Goal: Transaction & Acquisition: Book appointment/travel/reservation

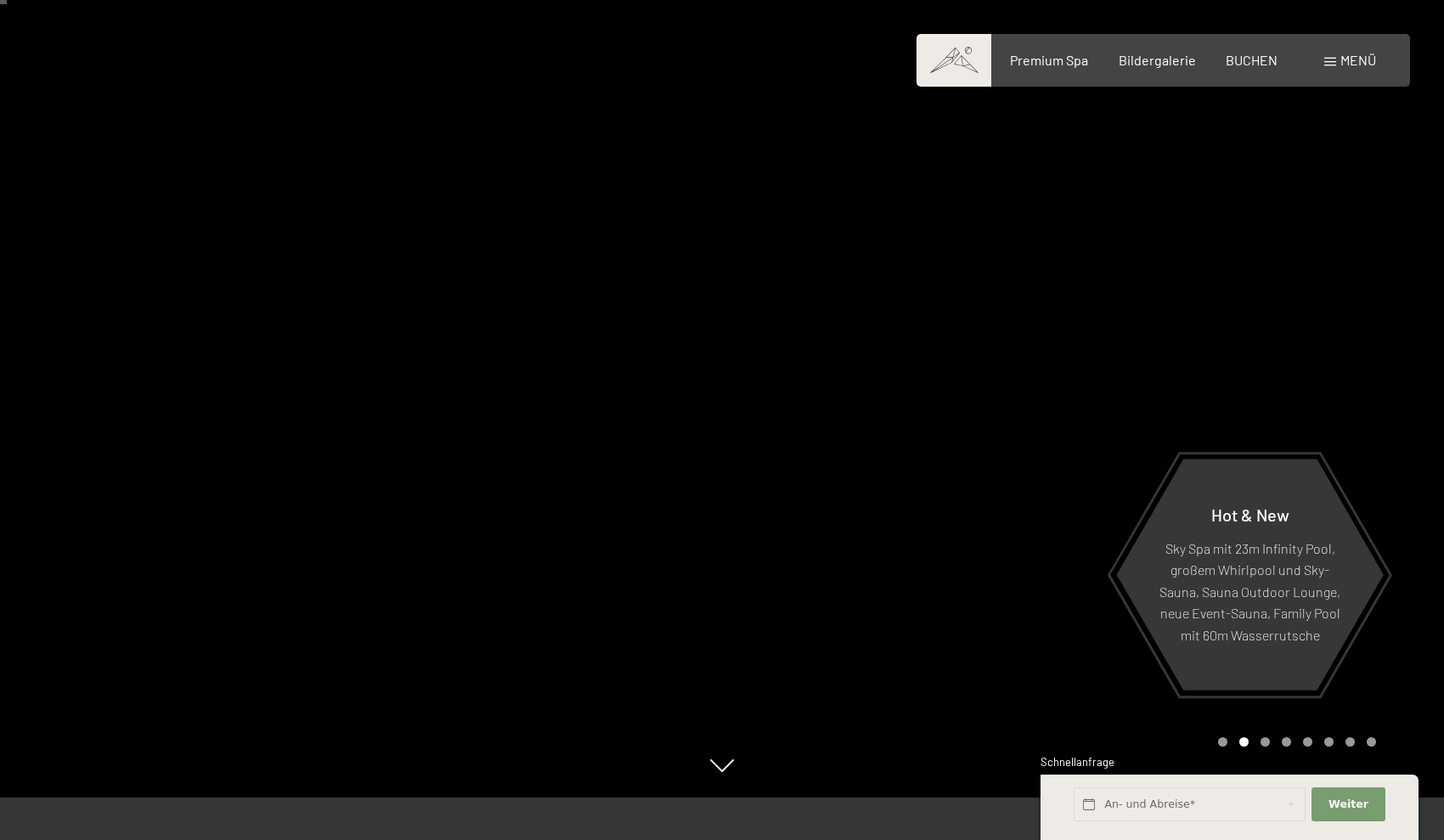
click at [1331, 66] on span at bounding box center [1330, 61] width 12 height 8
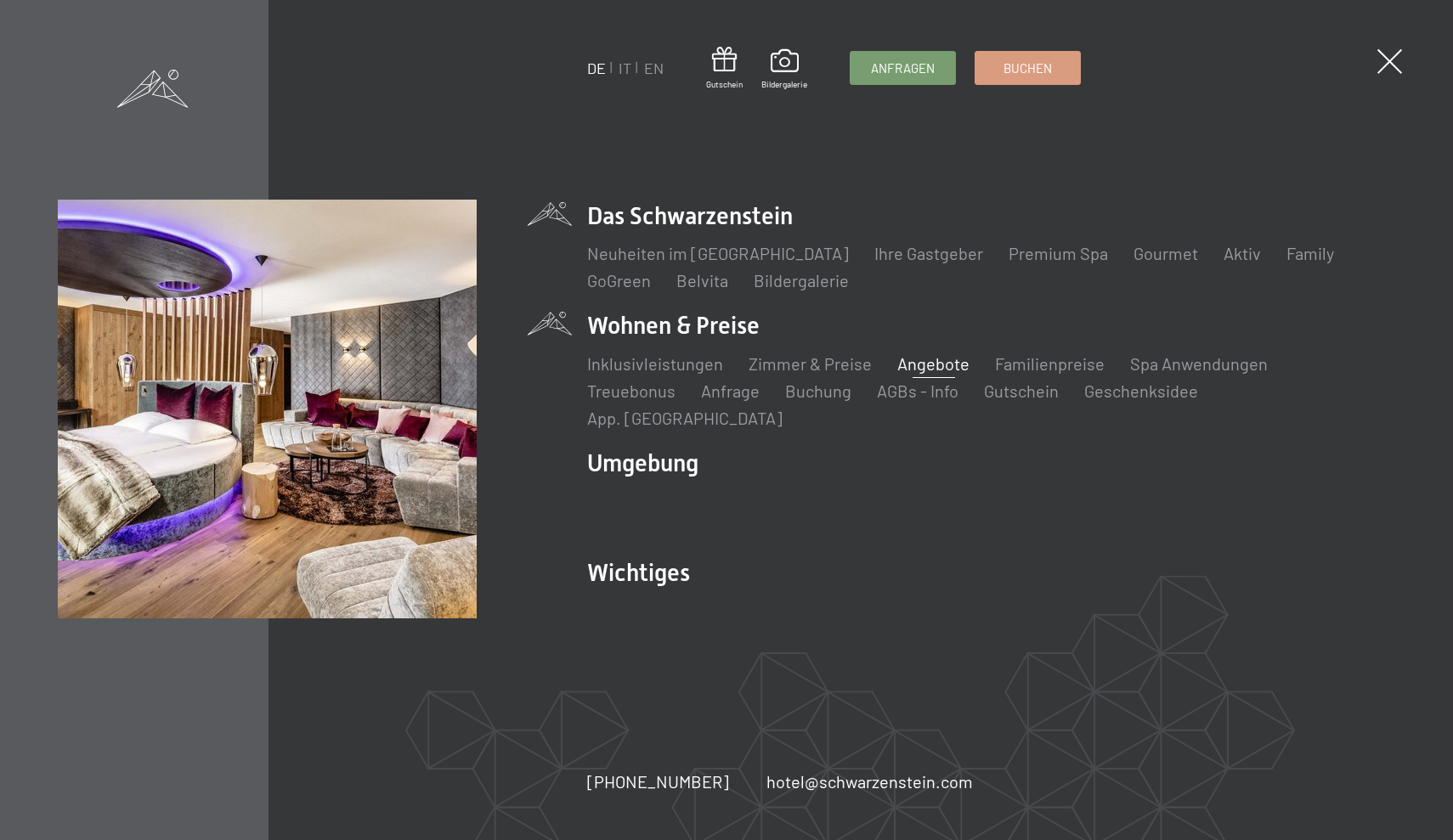
click at [907, 372] on link "Angebote" at bounding box center [932, 363] width 72 height 20
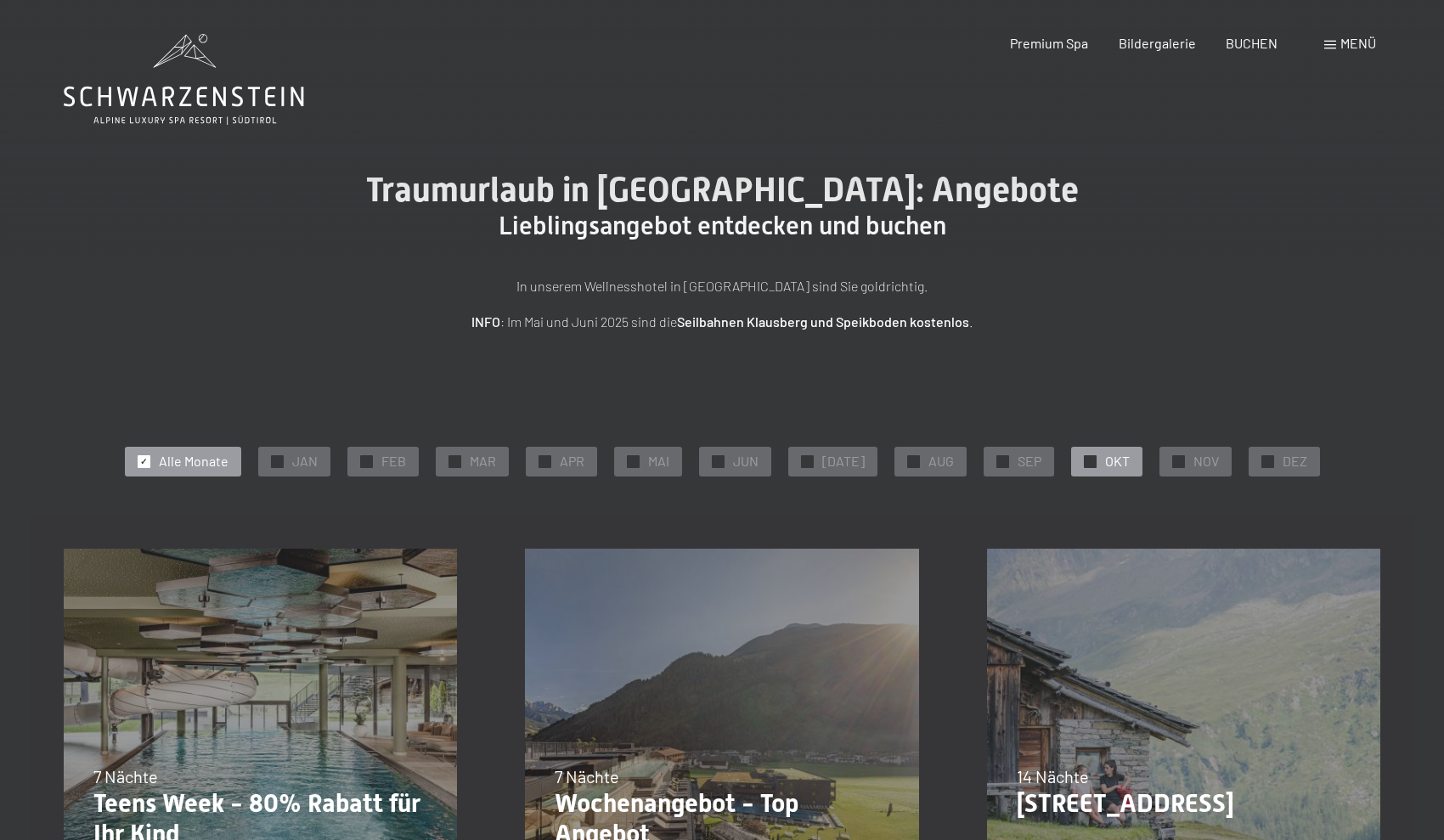
click at [1084, 457] on div at bounding box center [1091, 462] width 13 height 13
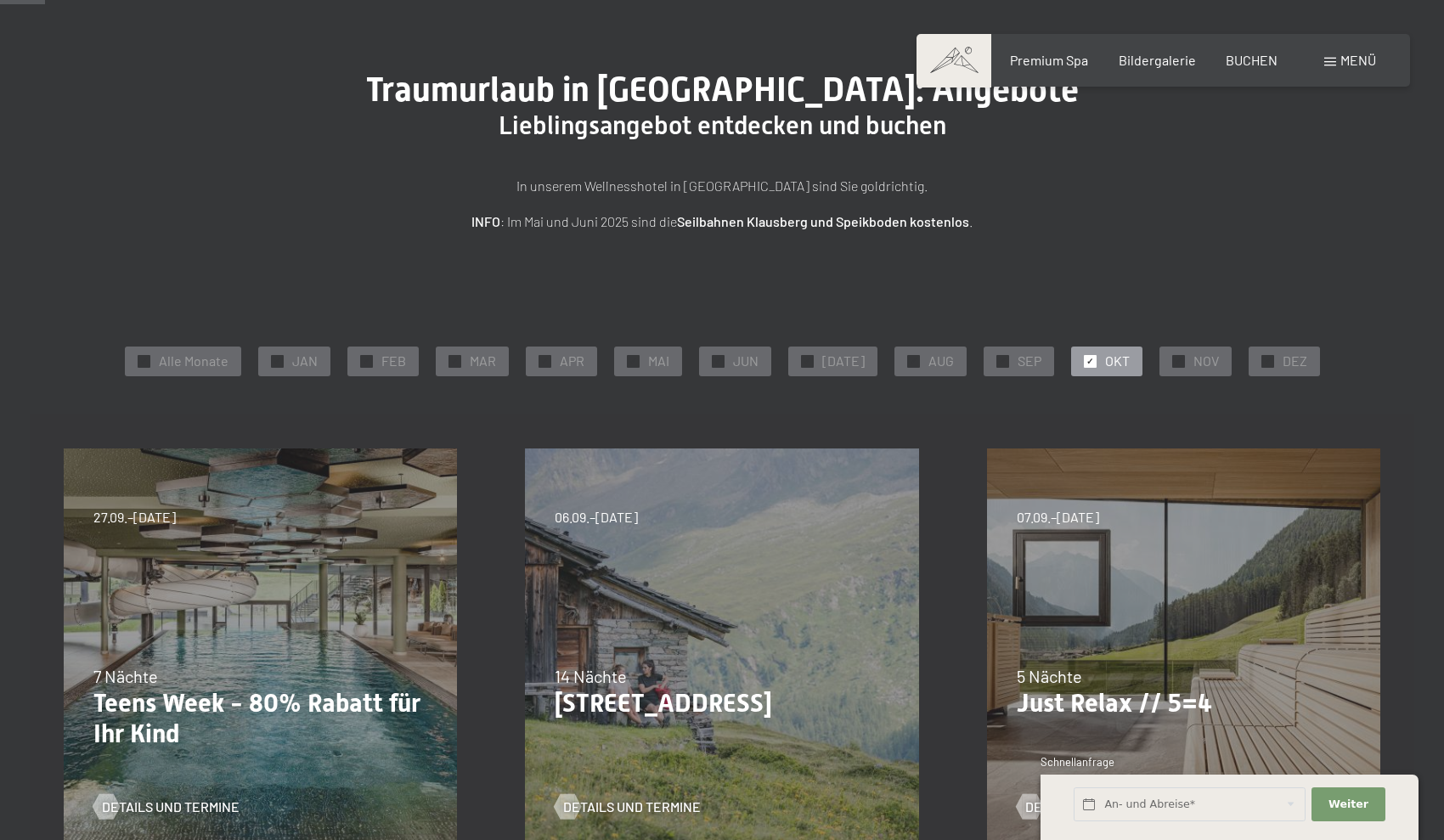
scroll to position [49, 0]
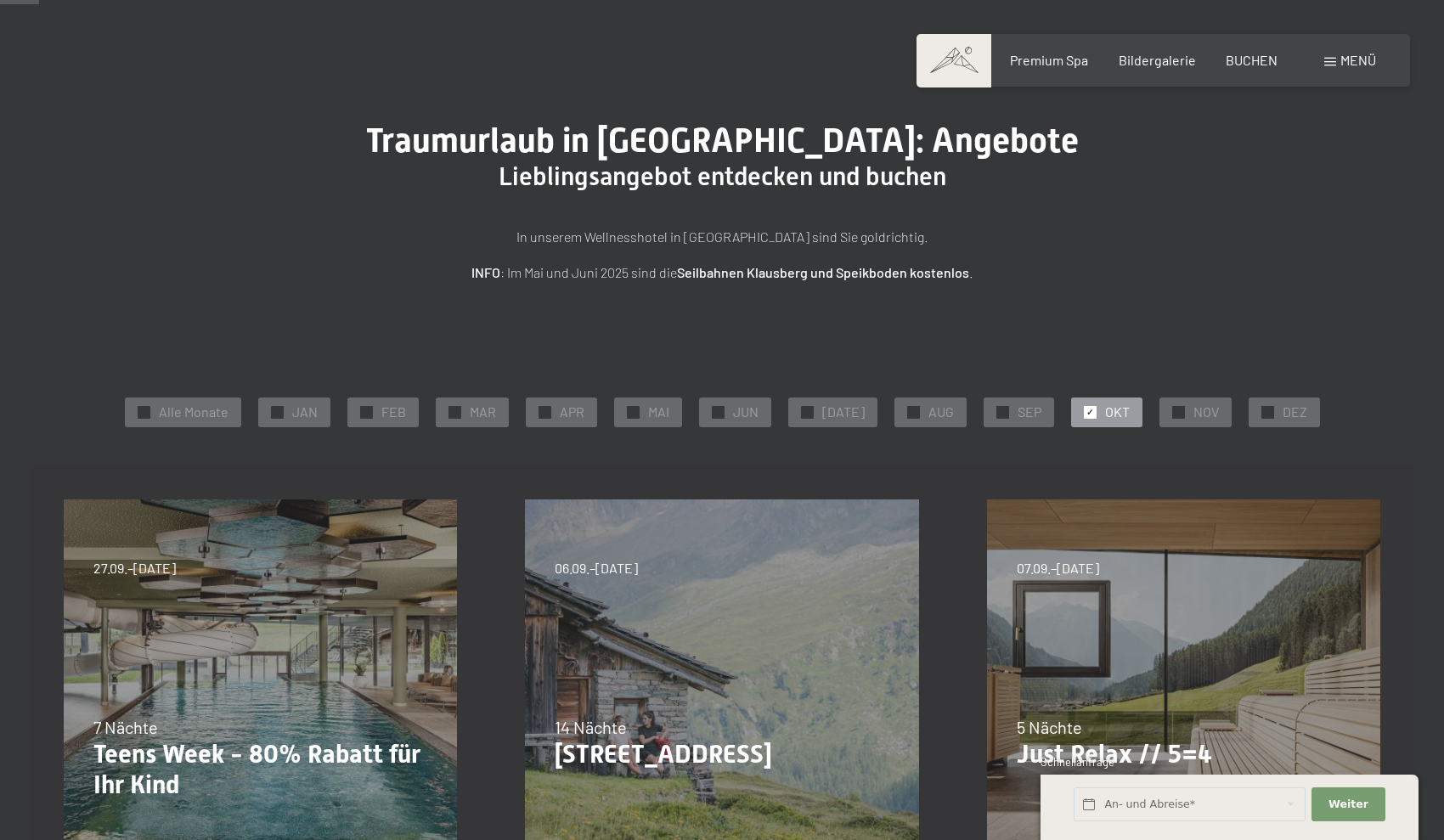
click at [957, 46] on span at bounding box center [954, 60] width 75 height 53
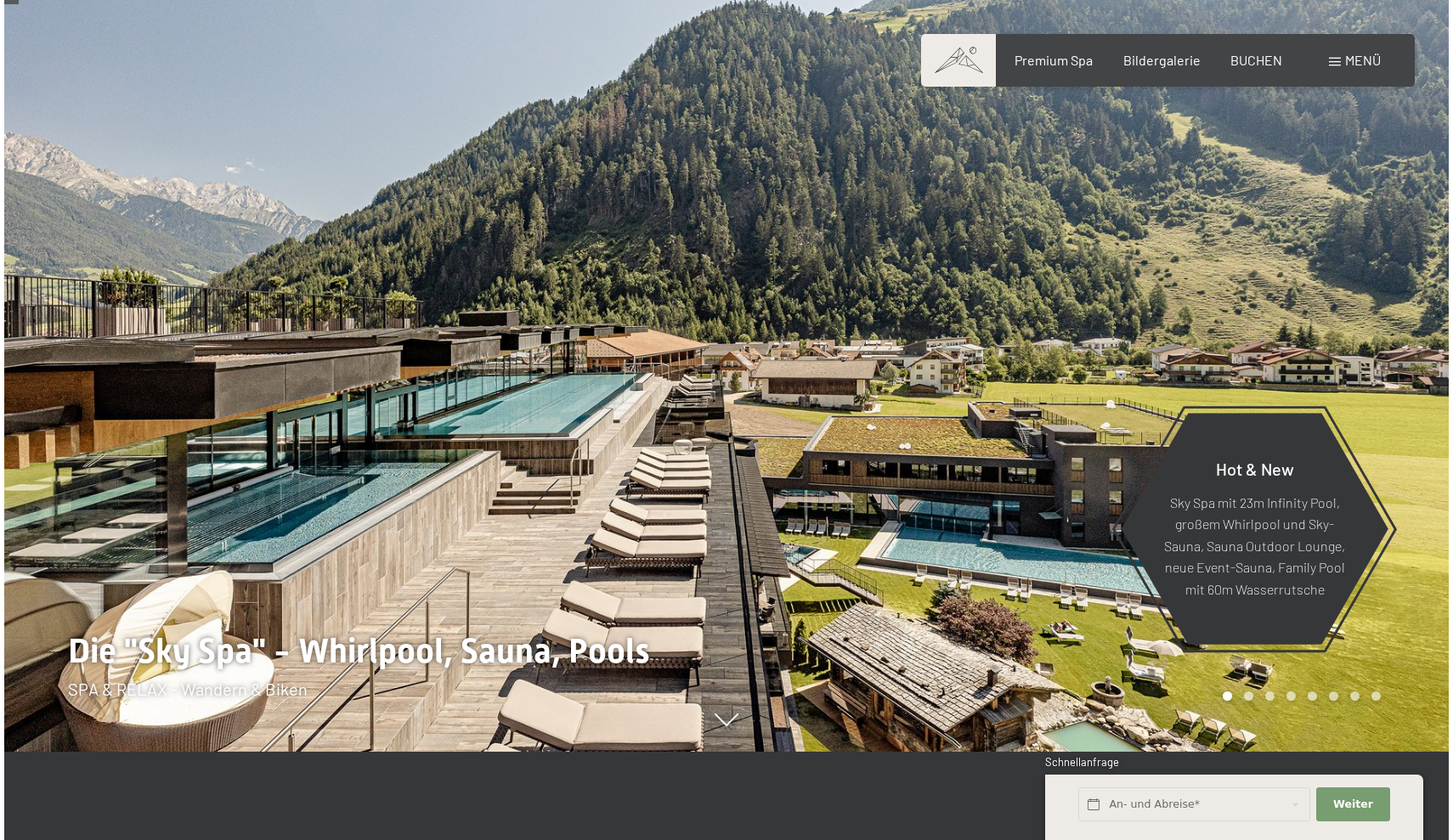
scroll to position [90, 0]
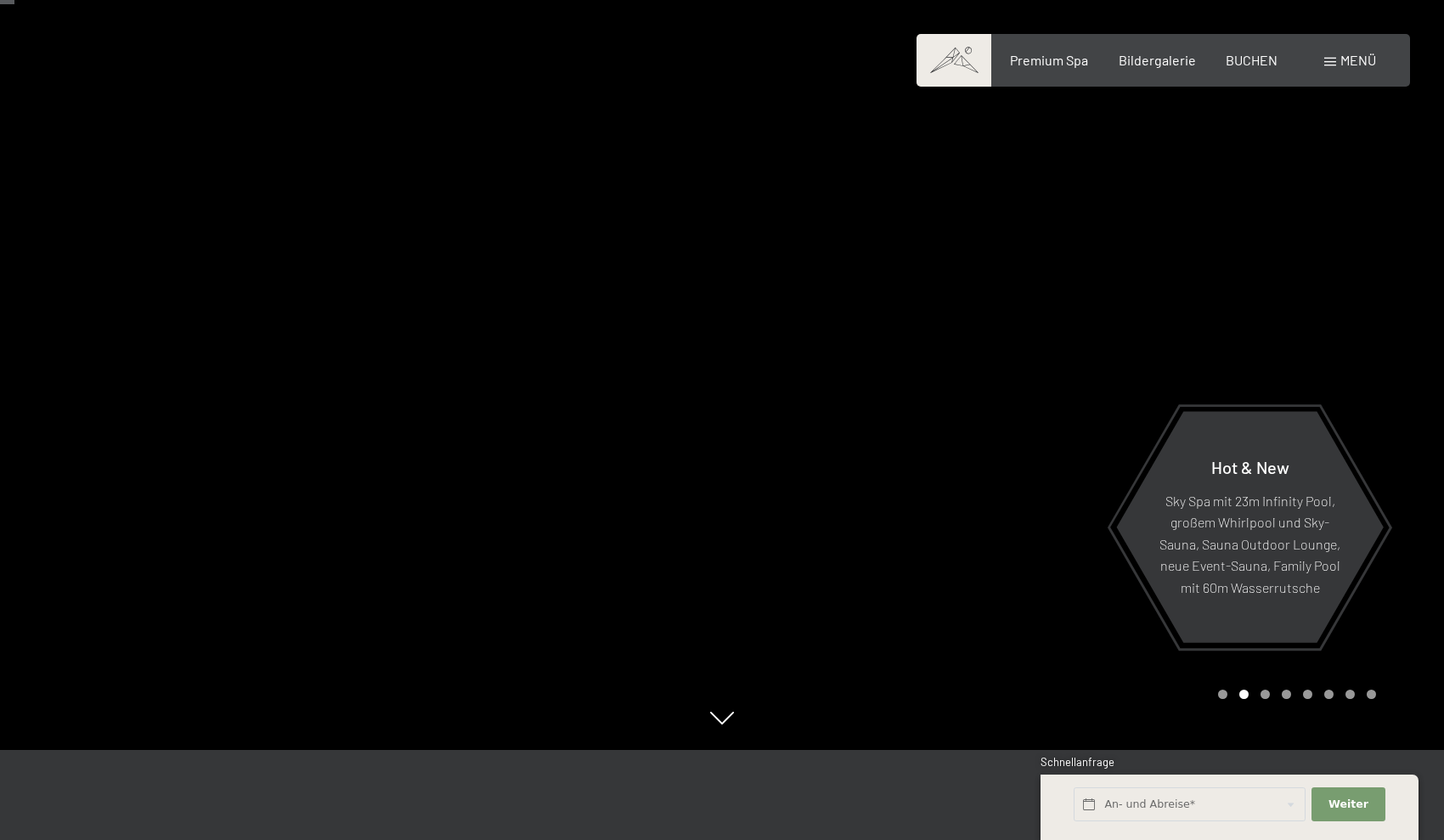
click at [1271, 247] on div at bounding box center [1083, 330] width 722 height 840
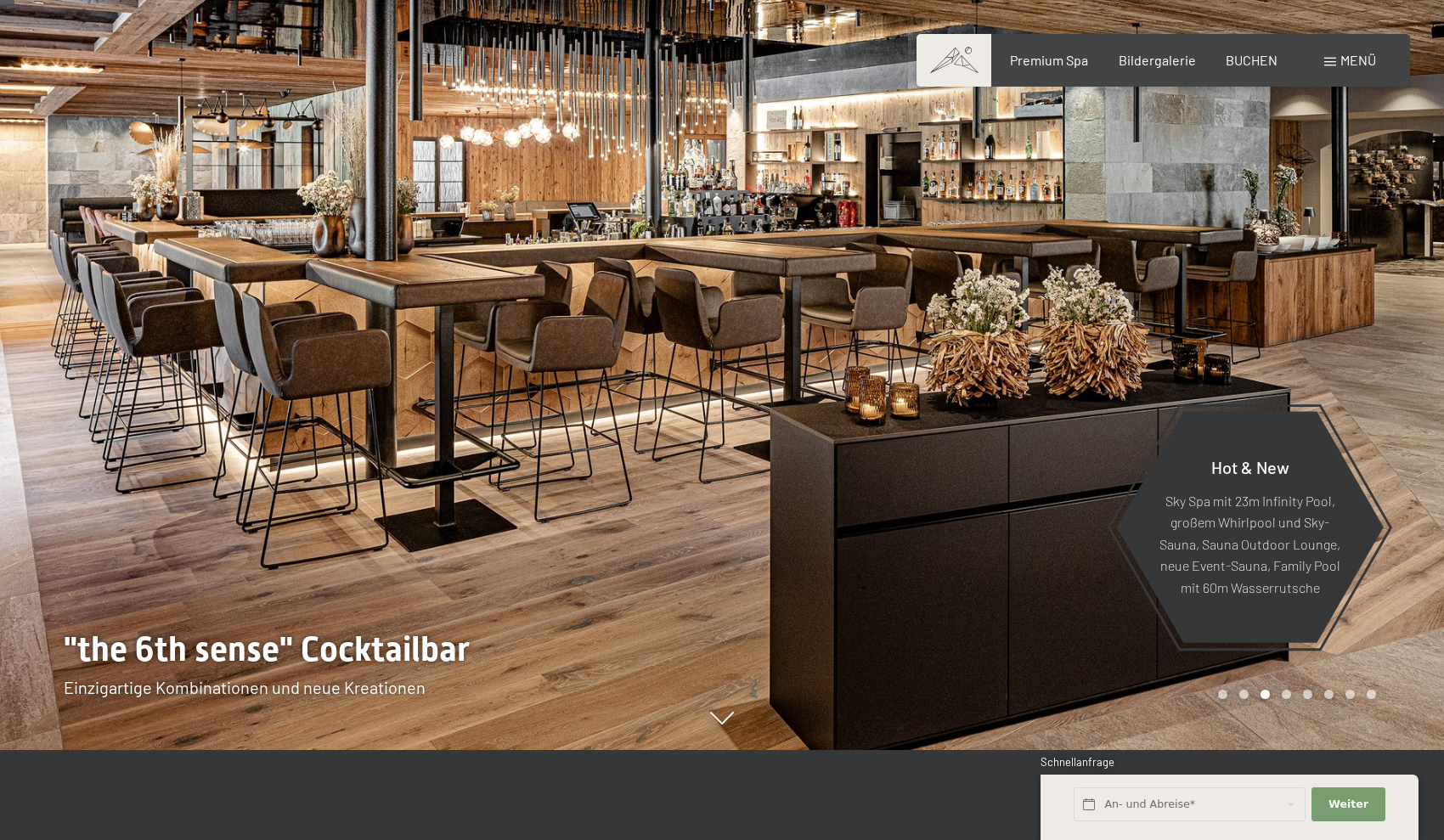
click at [1272, 263] on div at bounding box center [1083, 330] width 722 height 840
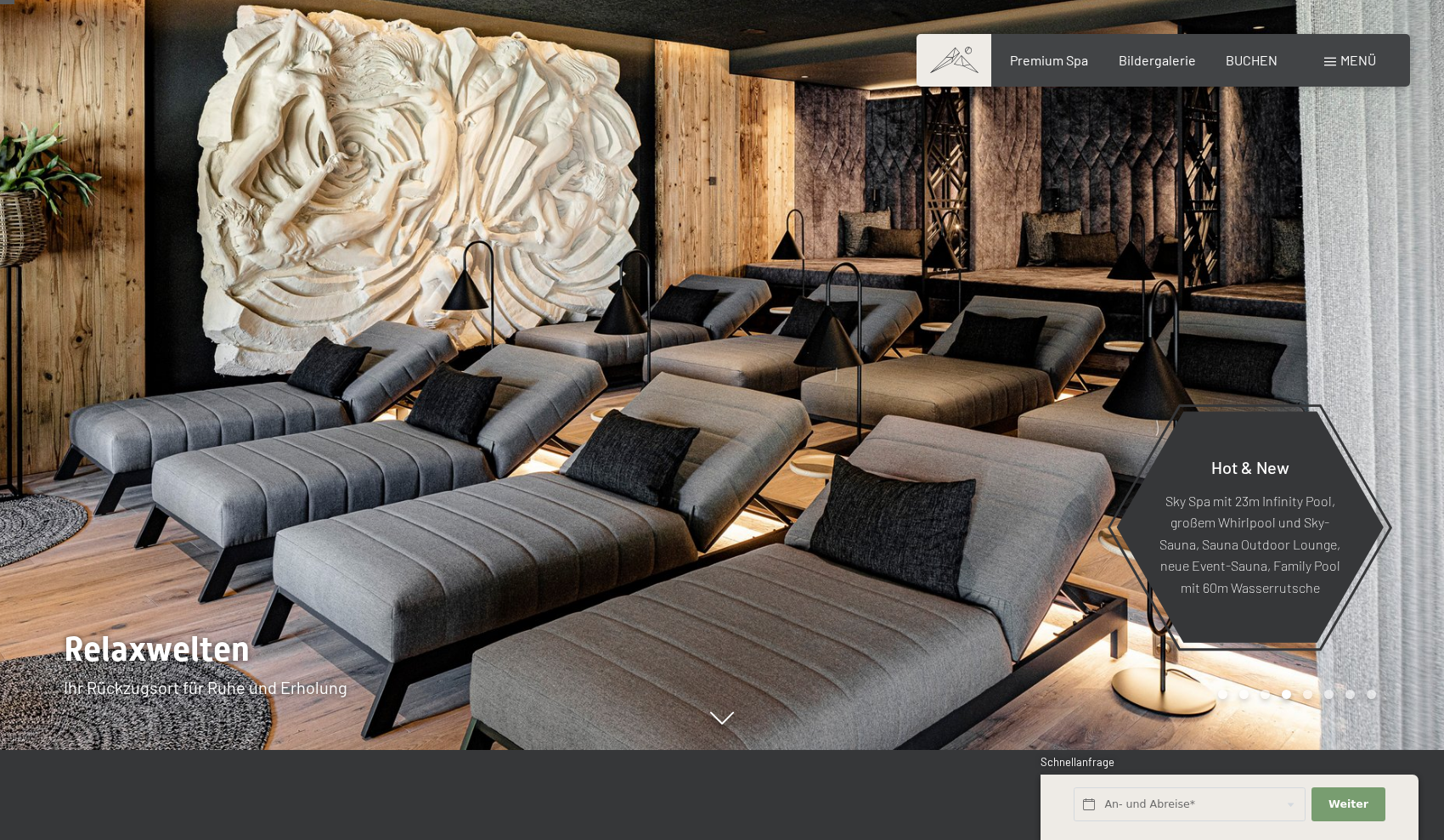
click at [1272, 263] on div at bounding box center [1083, 330] width 722 height 840
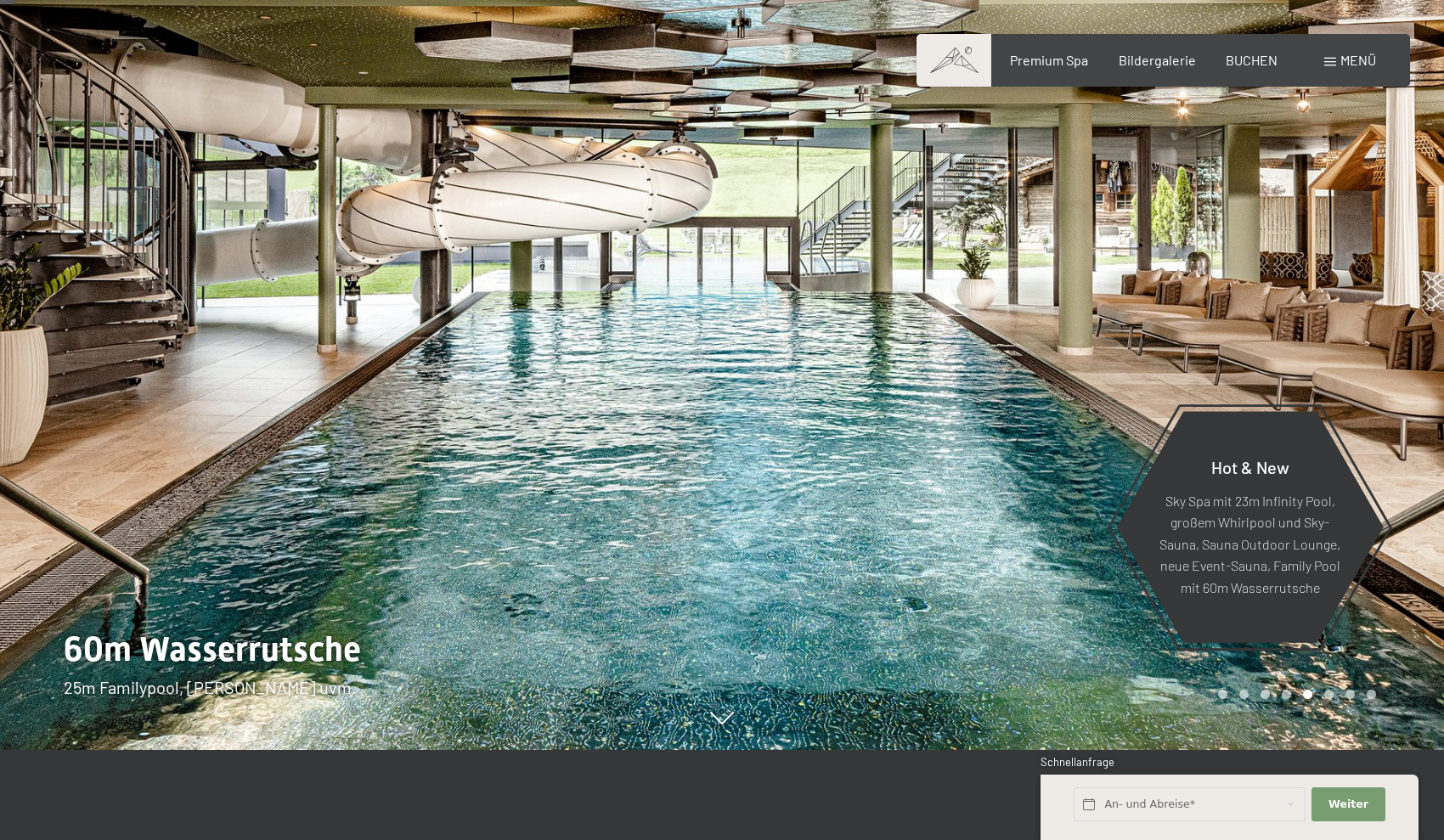
click at [1272, 263] on div at bounding box center [1083, 330] width 722 height 840
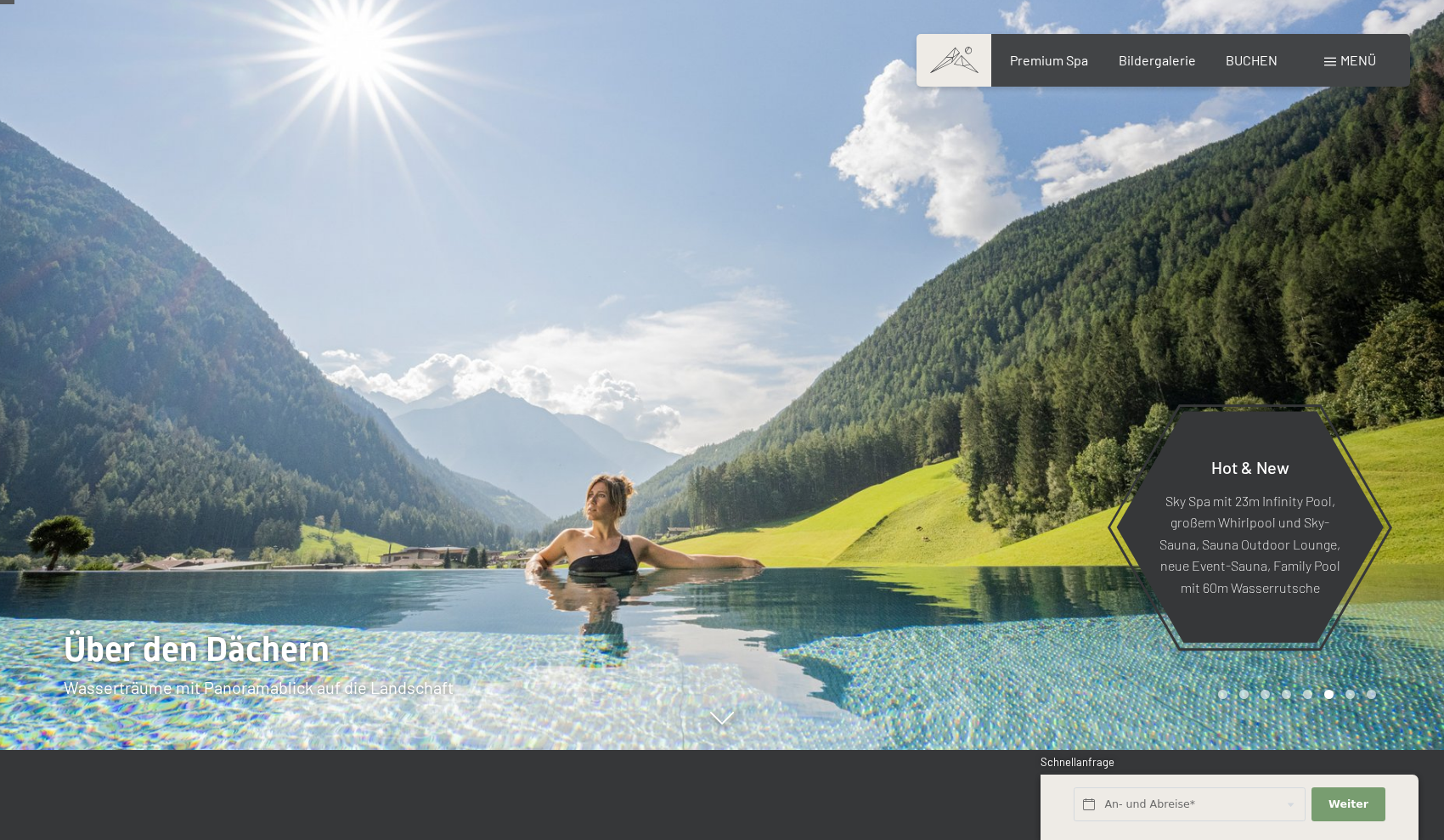
click at [1272, 263] on div at bounding box center [1083, 330] width 722 height 840
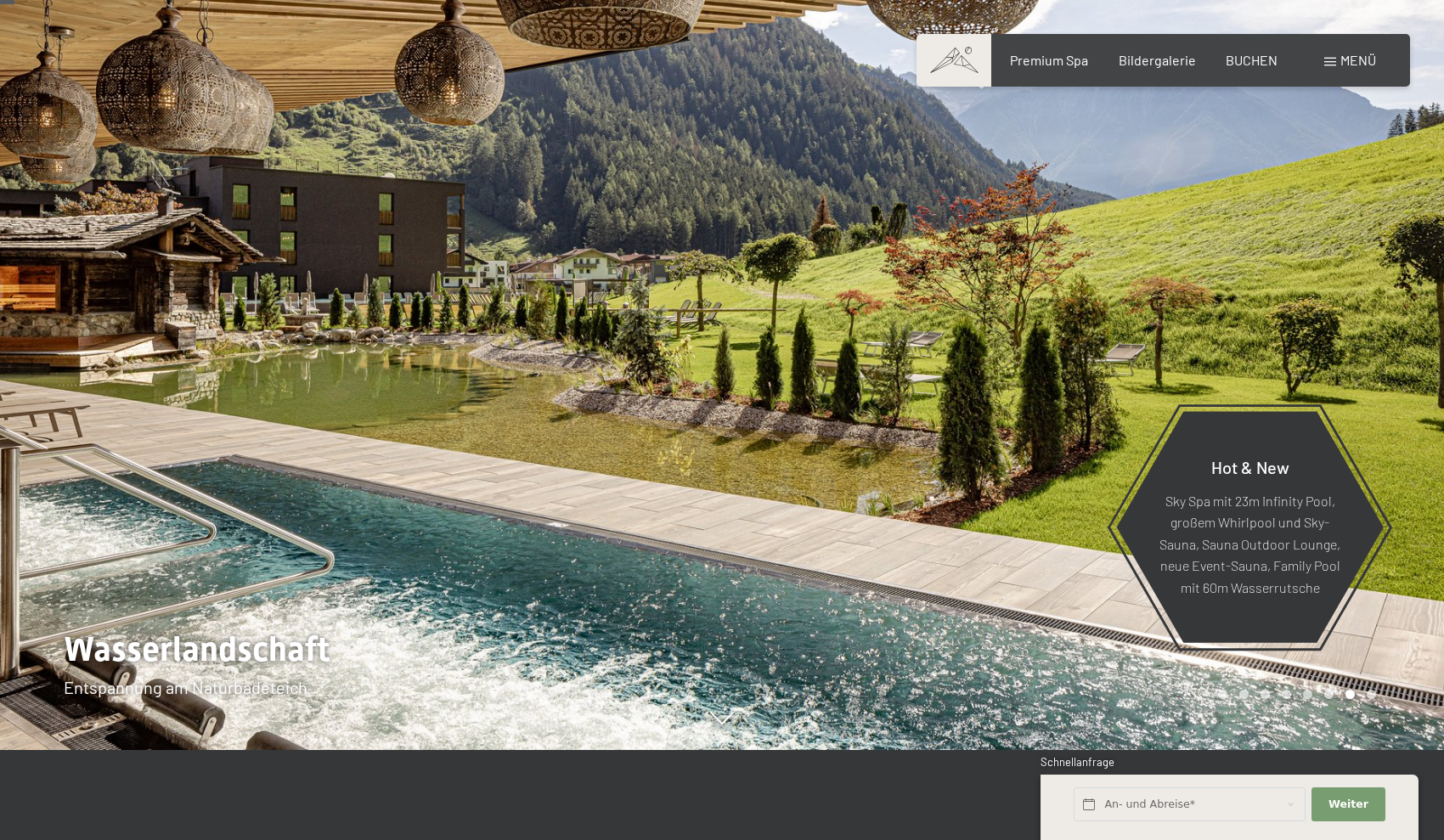
click at [1272, 263] on div at bounding box center [1083, 330] width 722 height 840
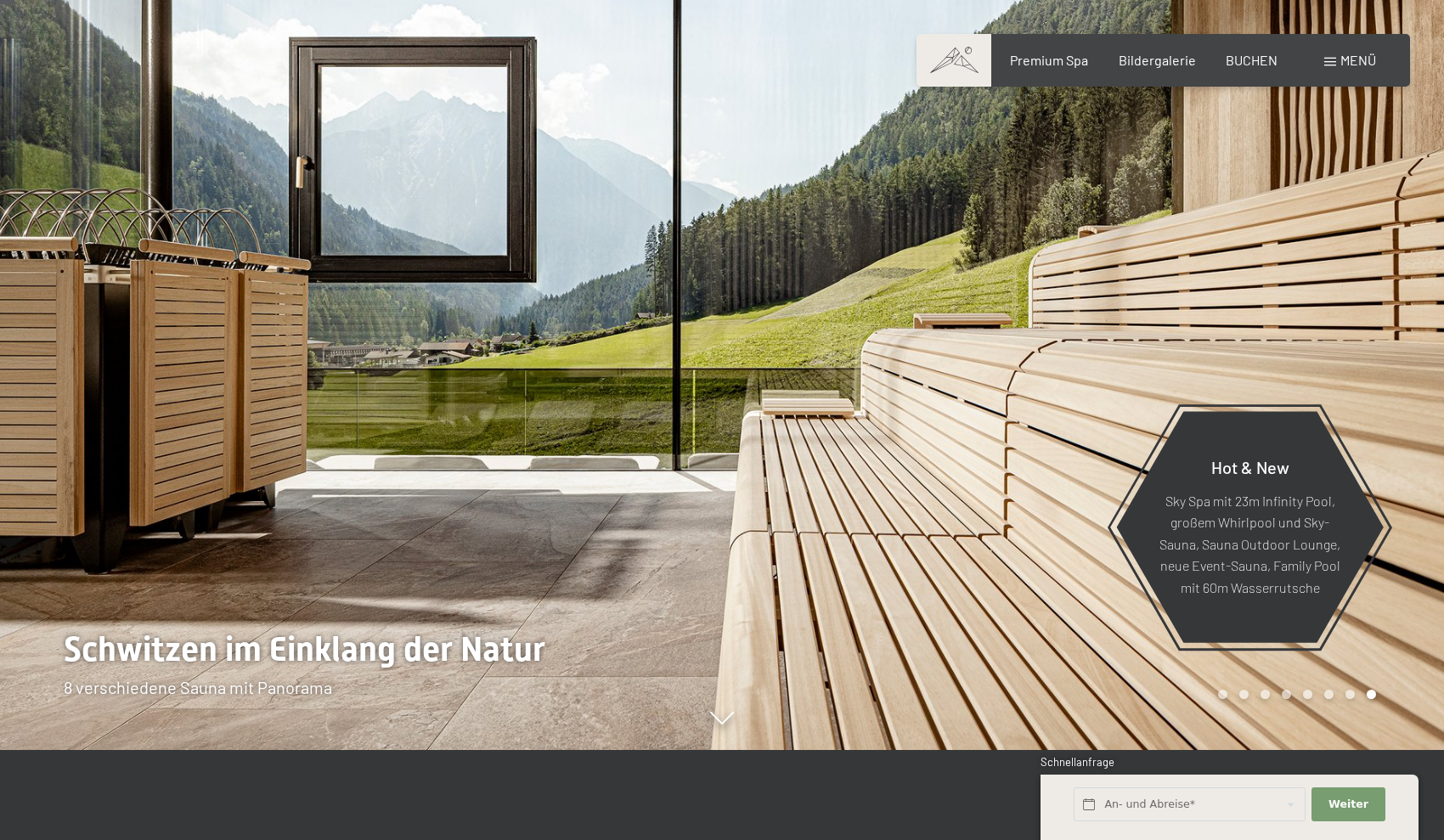
click at [1356, 59] on span "Menü" at bounding box center [1358, 60] width 36 height 16
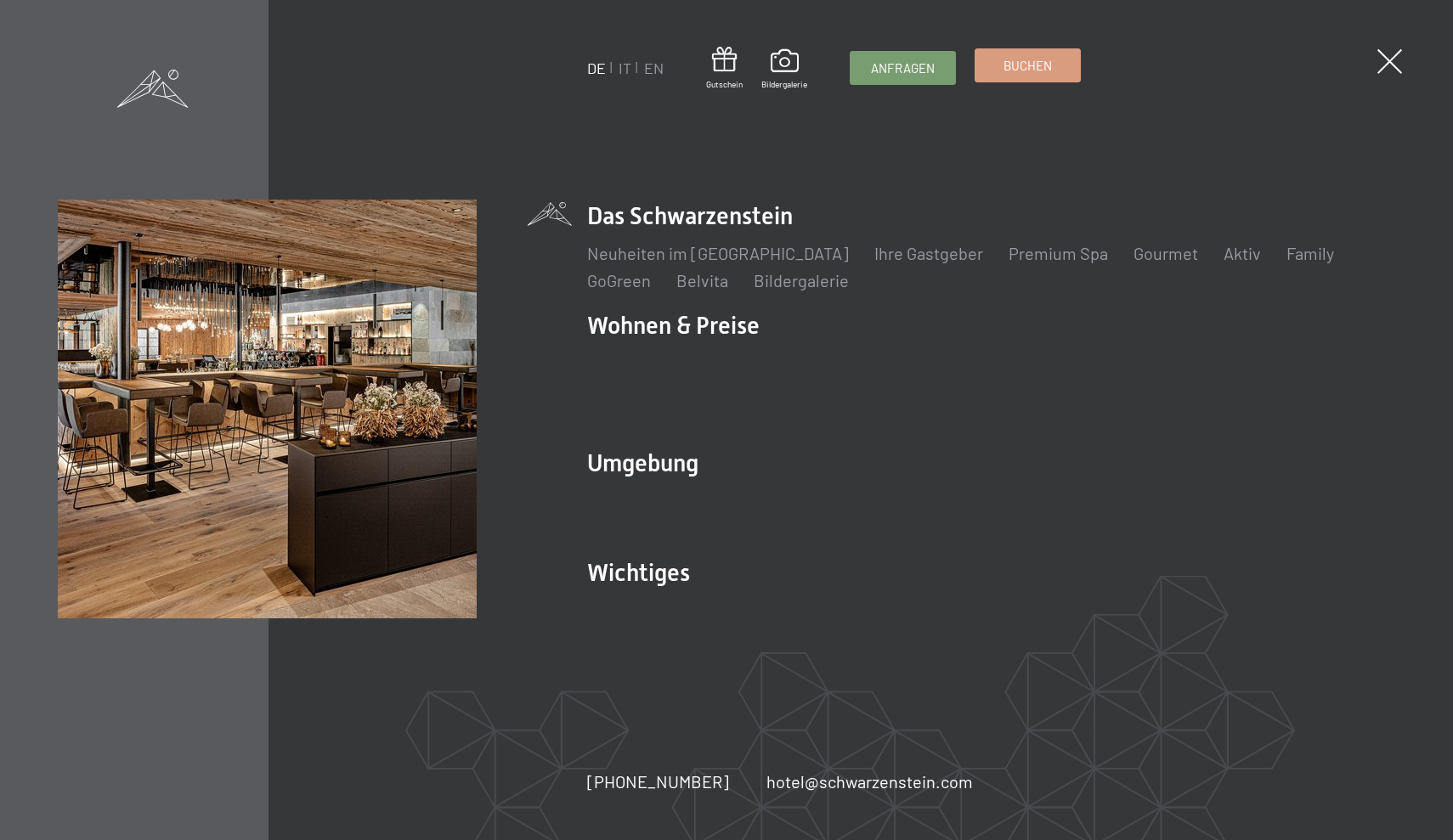
click at [1004, 67] on link "Buchen" at bounding box center [1027, 65] width 104 height 32
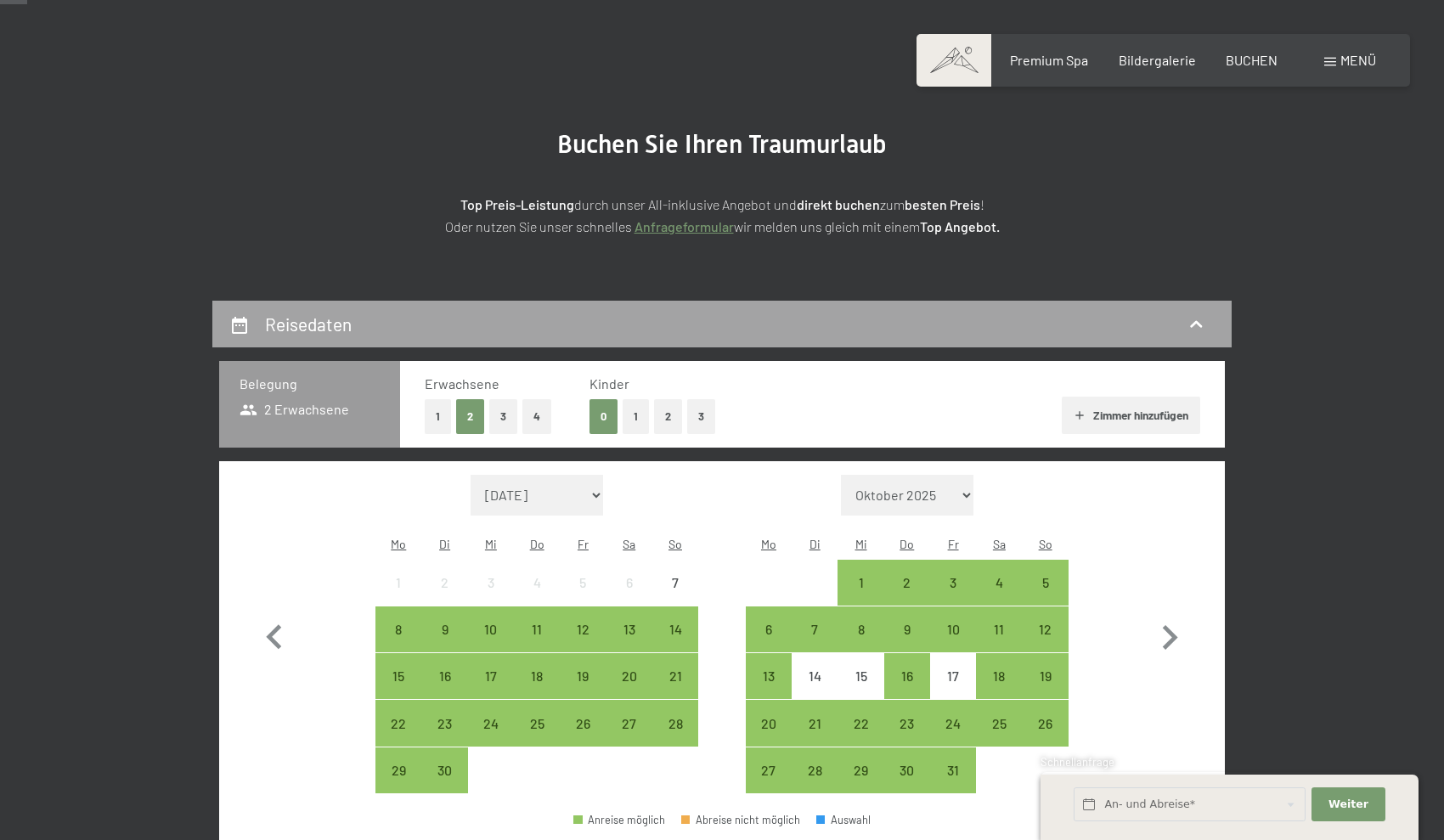
scroll to position [106, 0]
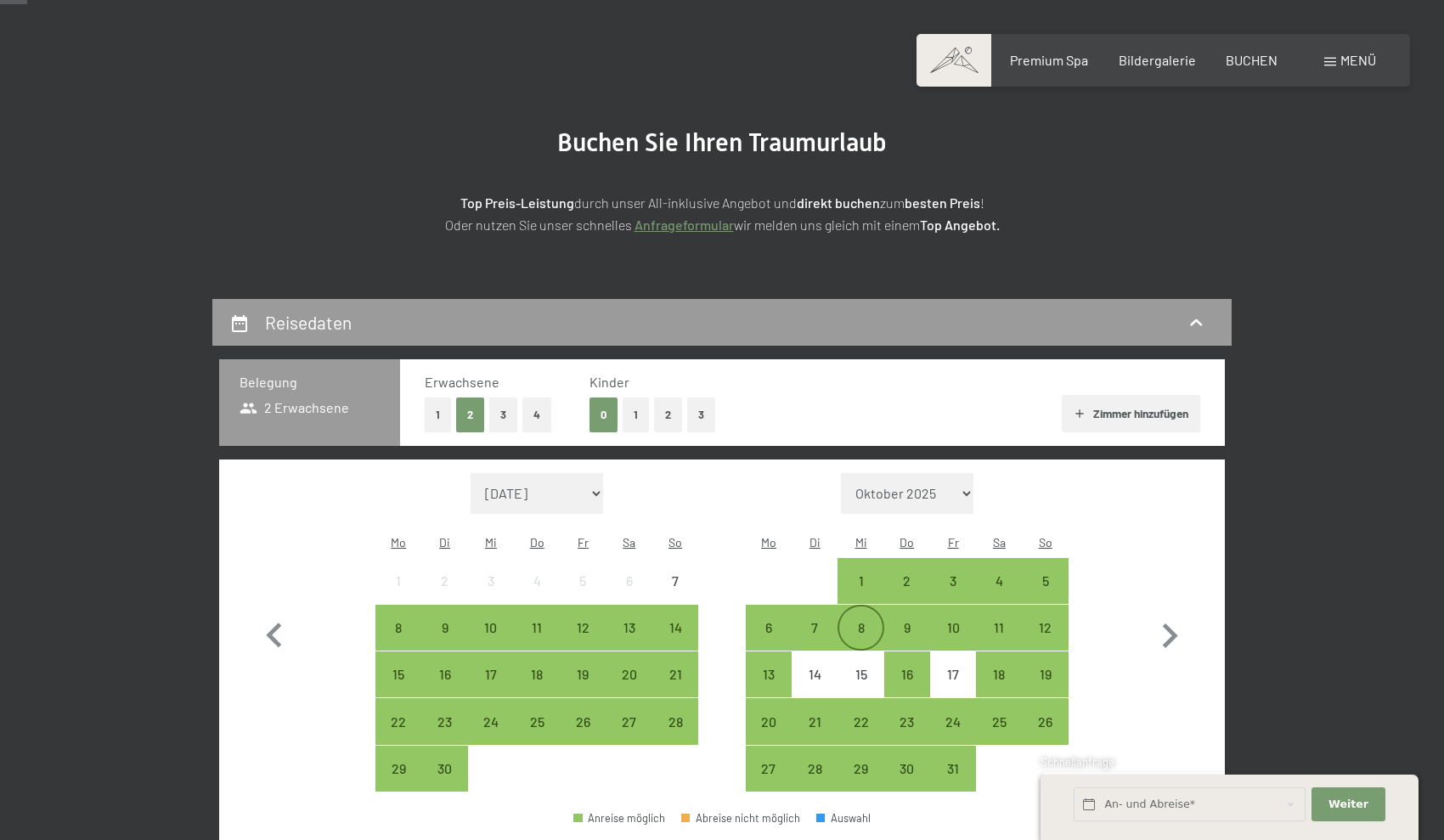
click at [870, 621] on div "8" at bounding box center [860, 642] width 43 height 43
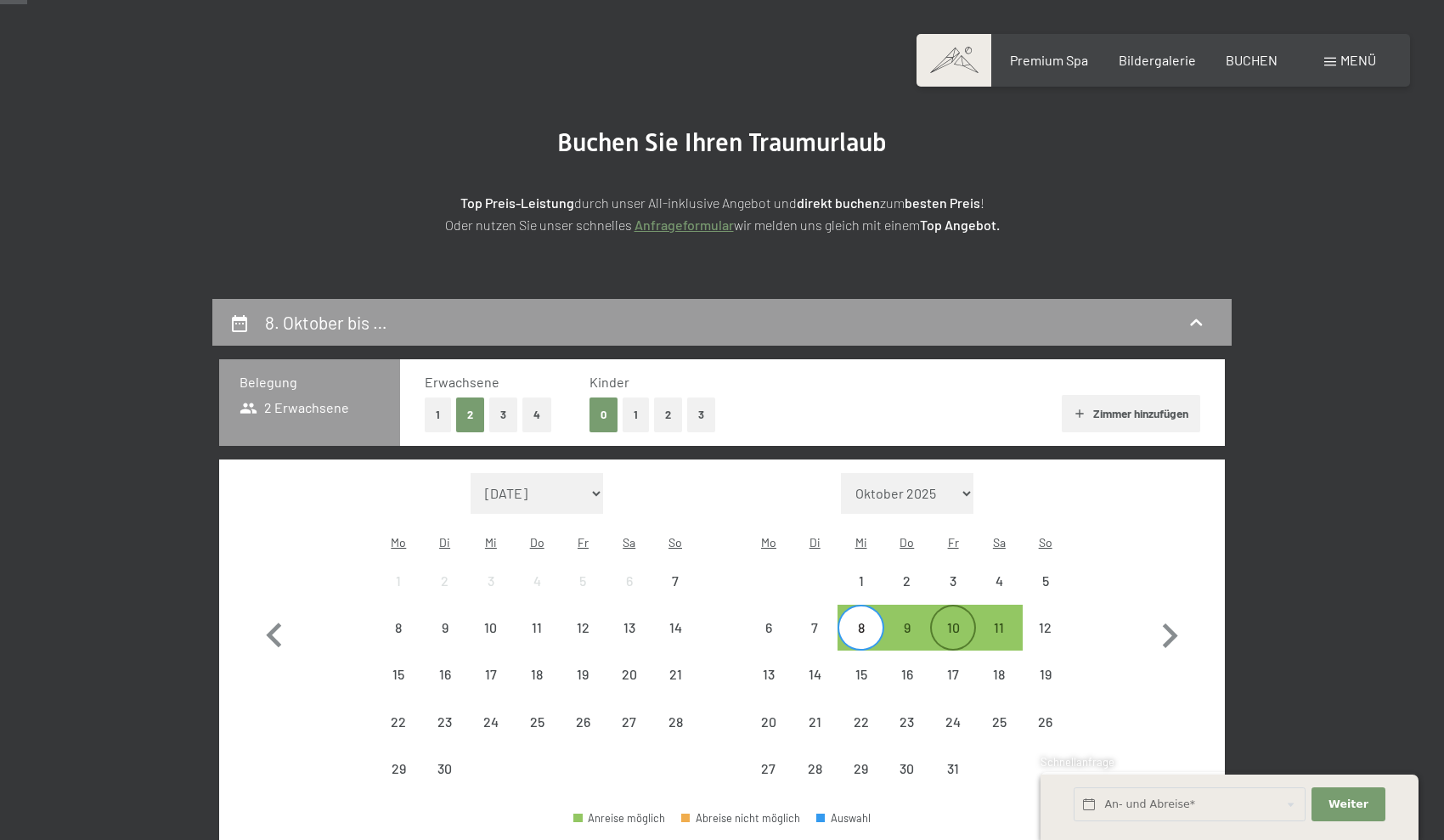
click at [951, 621] on div "10" at bounding box center [953, 642] width 43 height 43
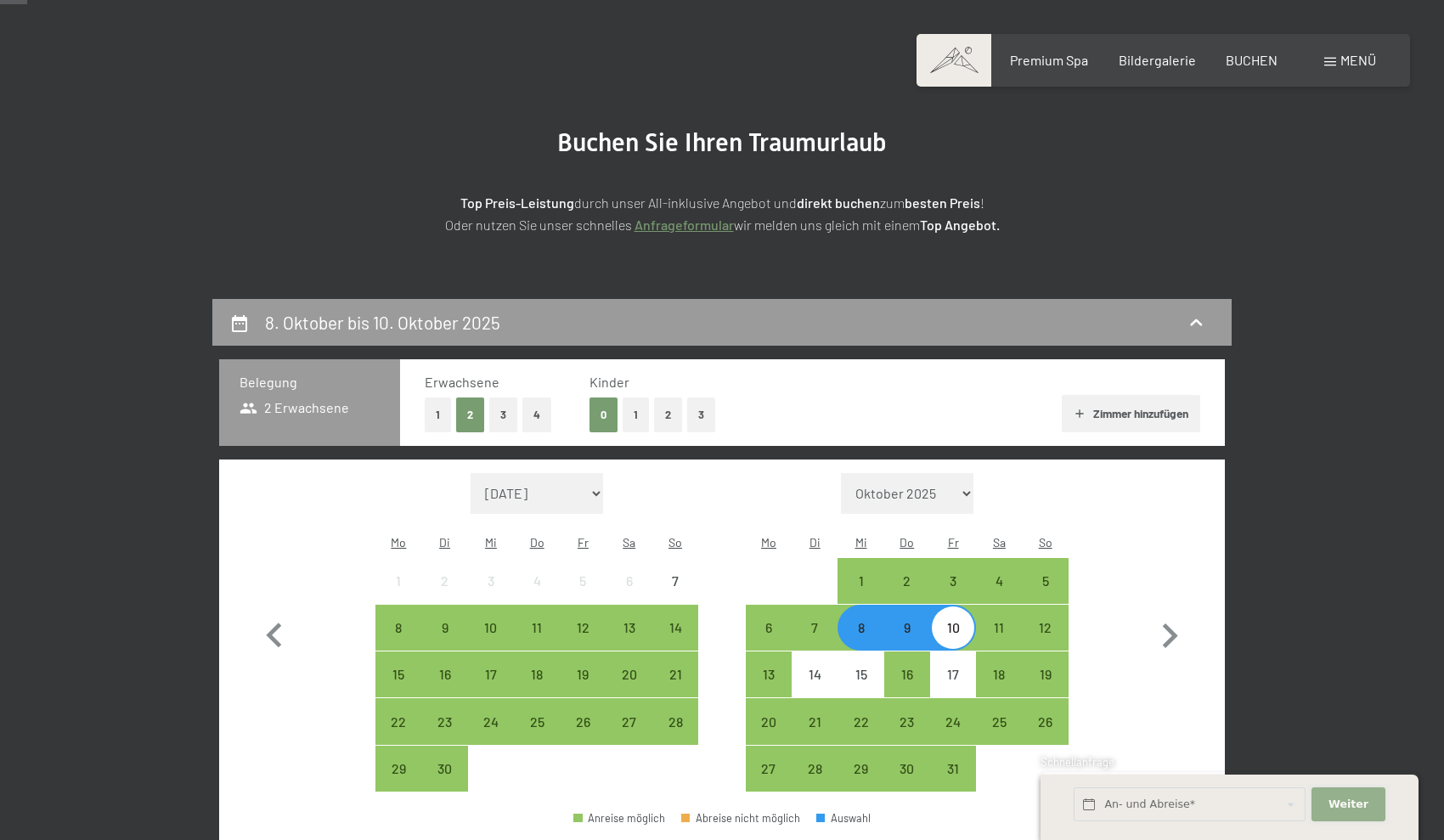
click at [1322, 817] on button "Weiter Adressfelder ausblenden" at bounding box center [1348, 804] width 73 height 35
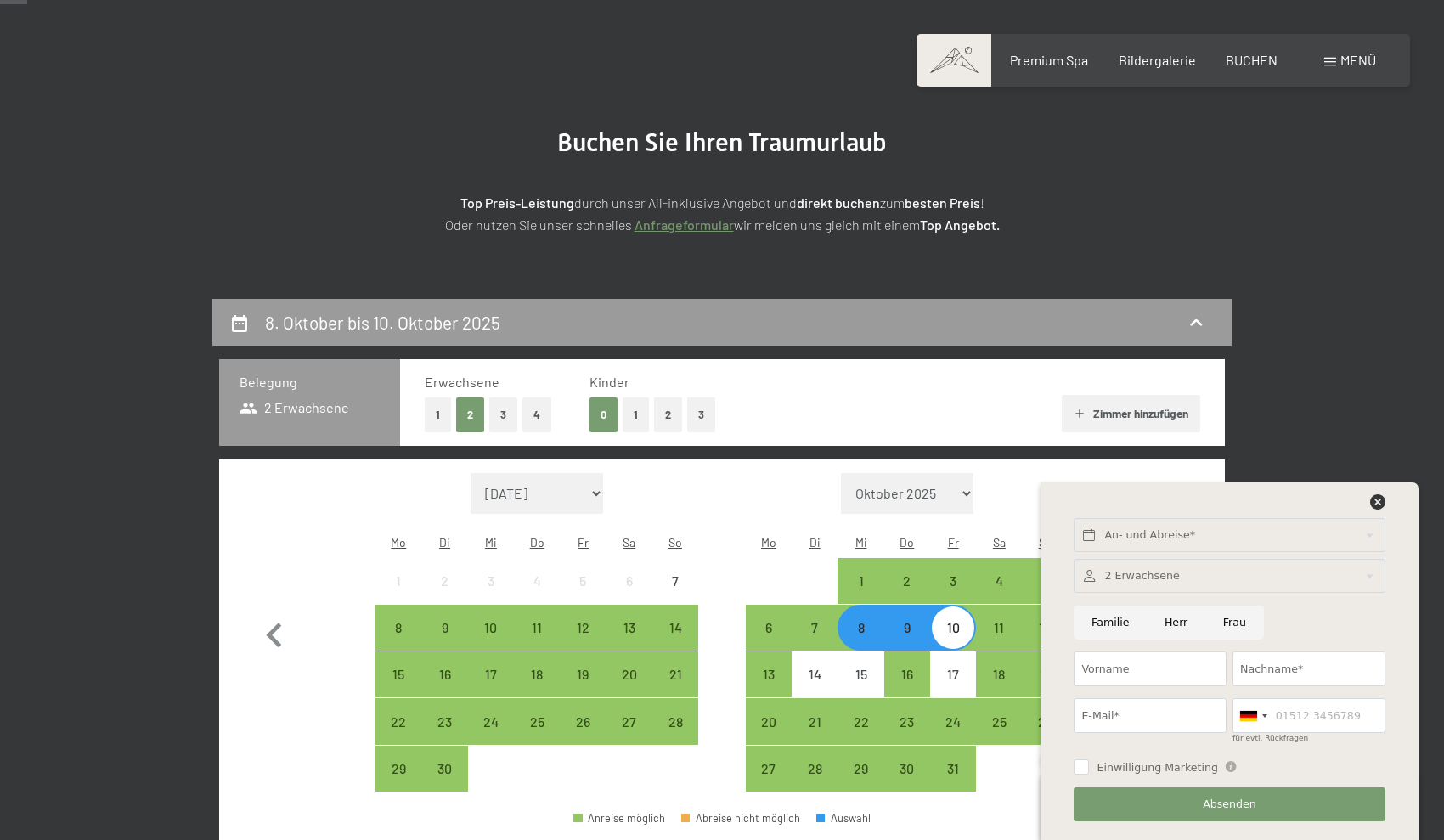
click at [1382, 504] on icon at bounding box center [1377, 501] width 16 height 16
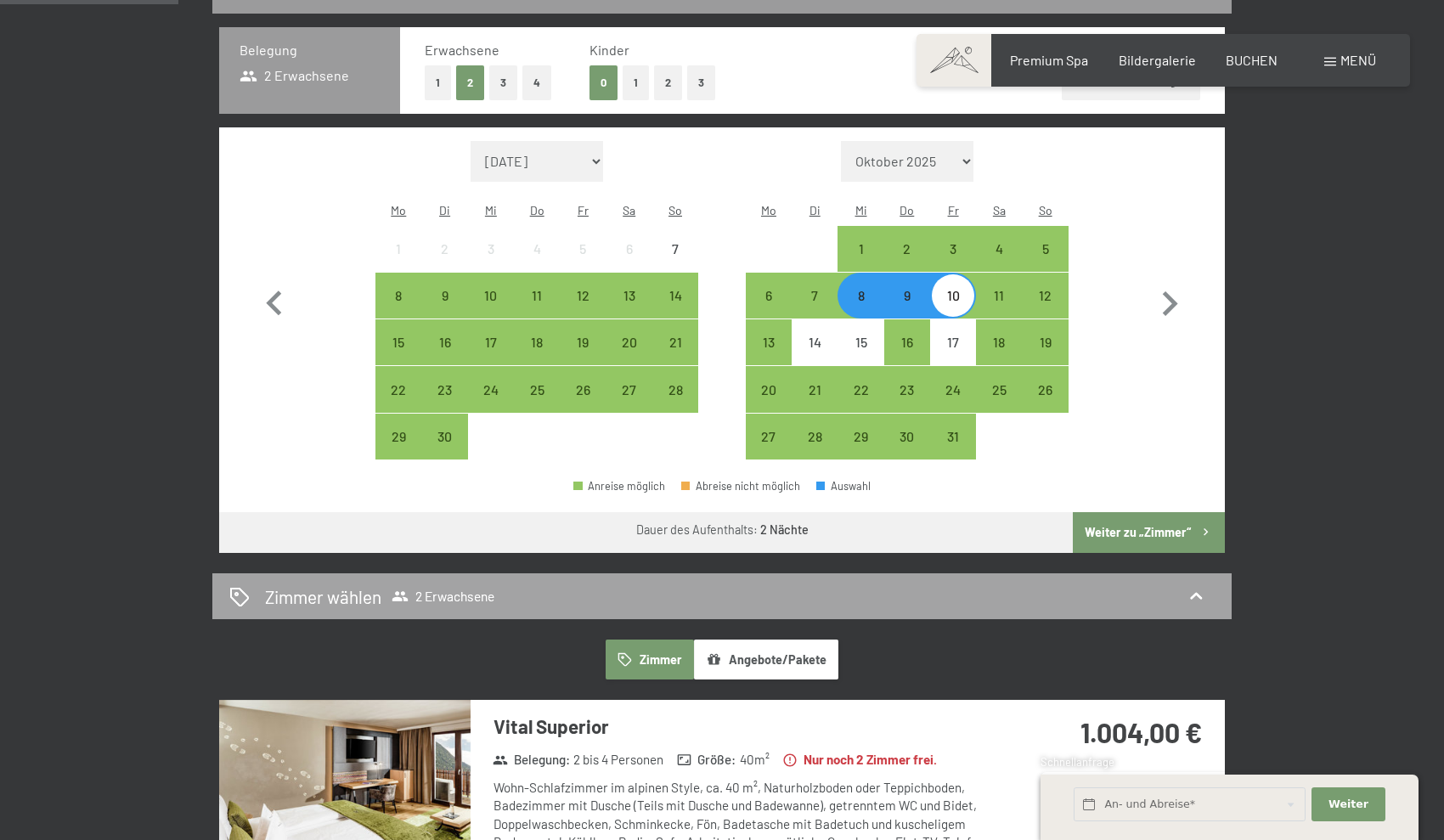
scroll to position [432, 0]
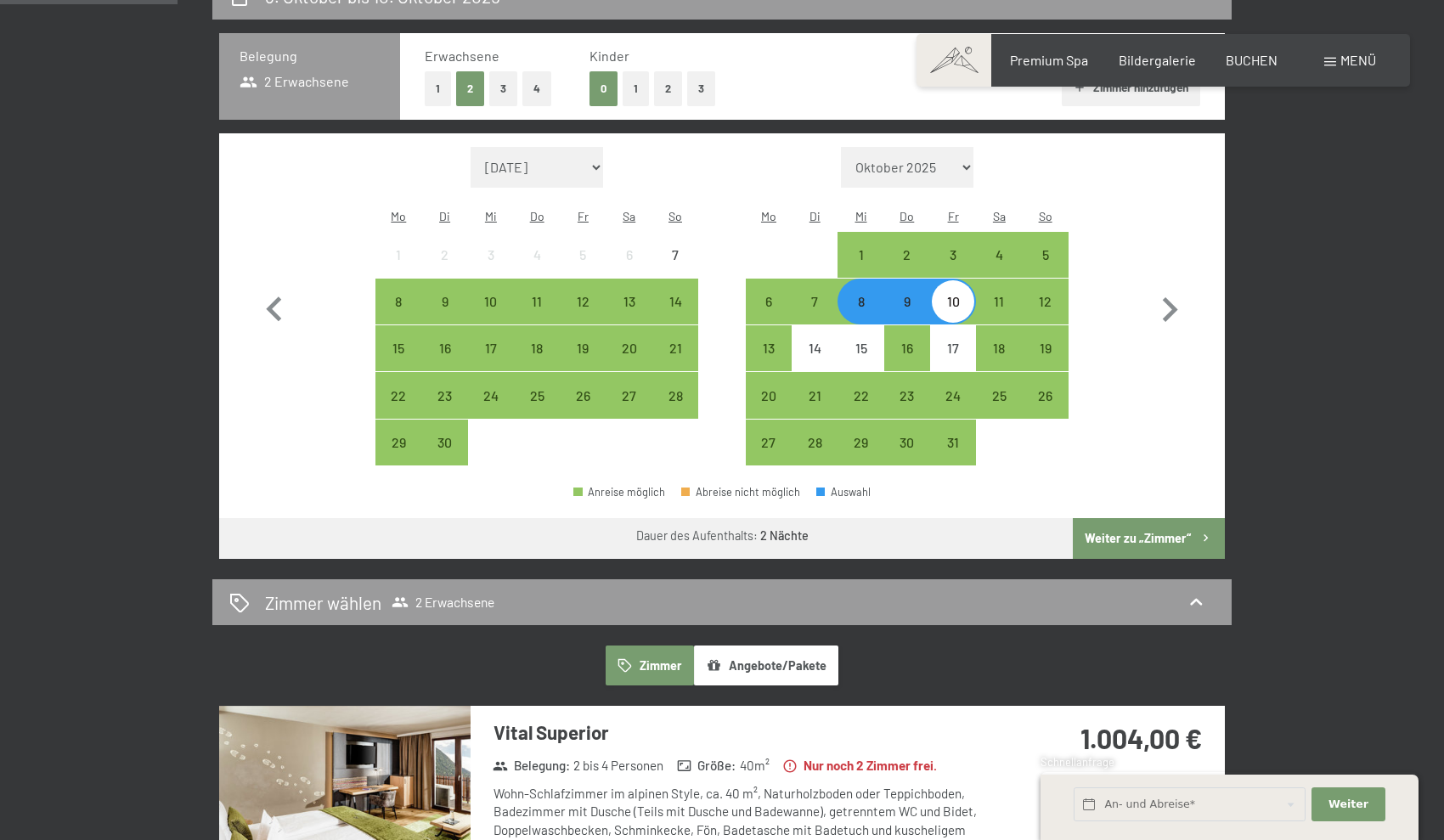
select select "2026-06-01"
select select "2026-07-01"
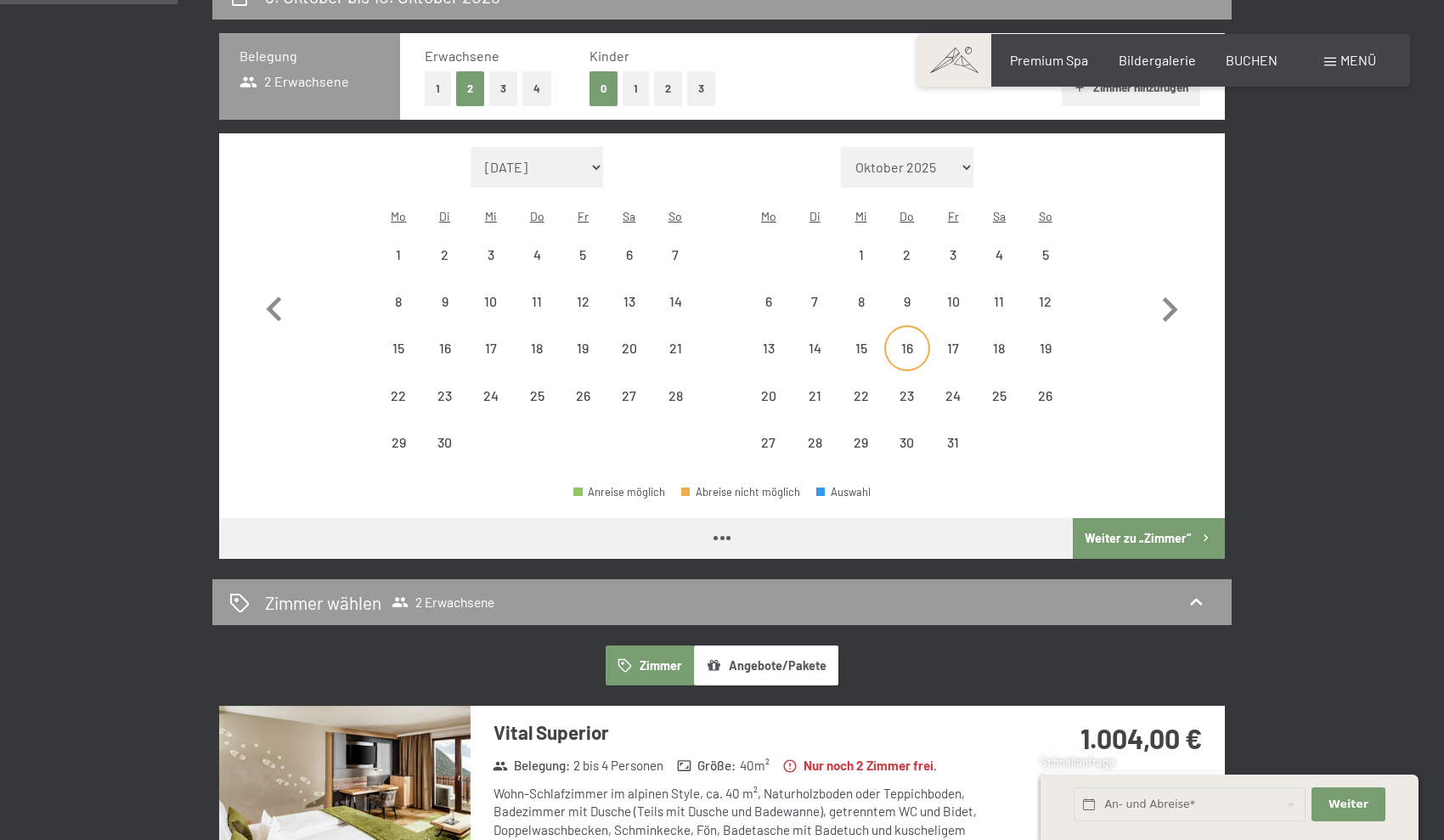
select select "2026-06-01"
select select "2026-07-01"
click at [857, 295] on div "8" at bounding box center [860, 316] width 43 height 43
select select "2026-06-01"
select select "2026-07-01"
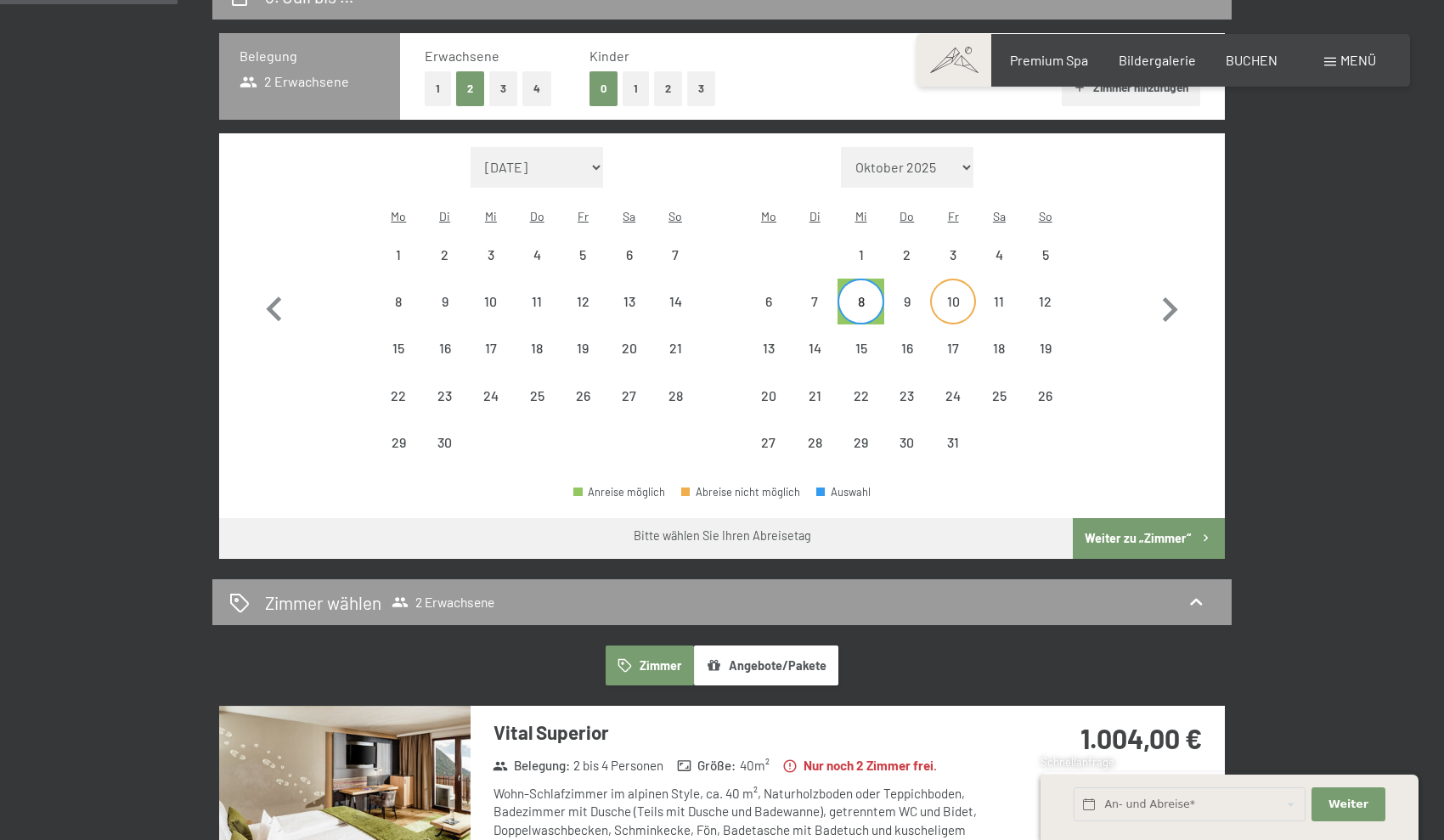
click at [961, 295] on div "10" at bounding box center [953, 316] width 43 height 43
select select "2026-06-01"
select select "2026-07-01"
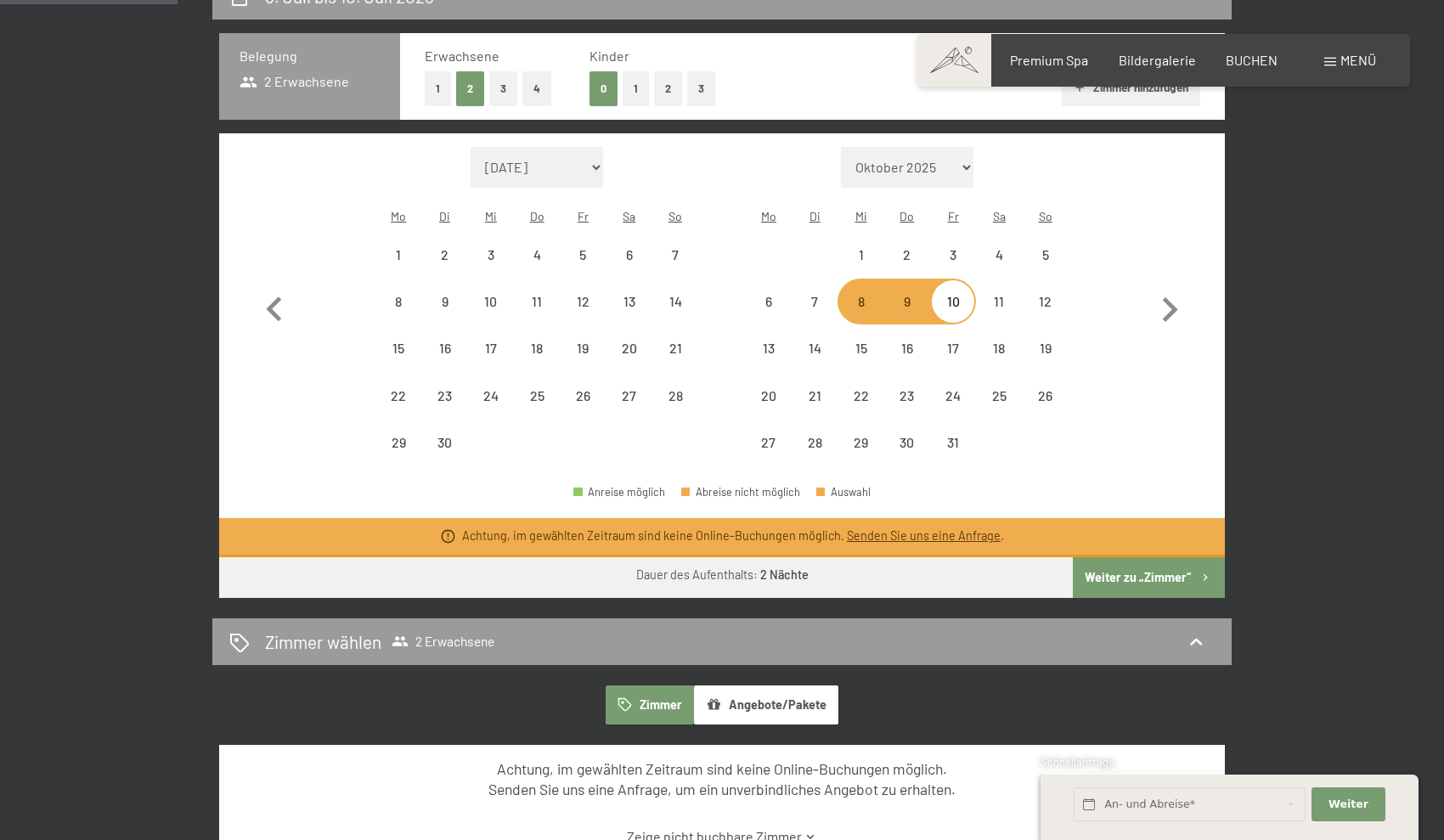
select select "2025-12-01"
select select "2026-01-01"
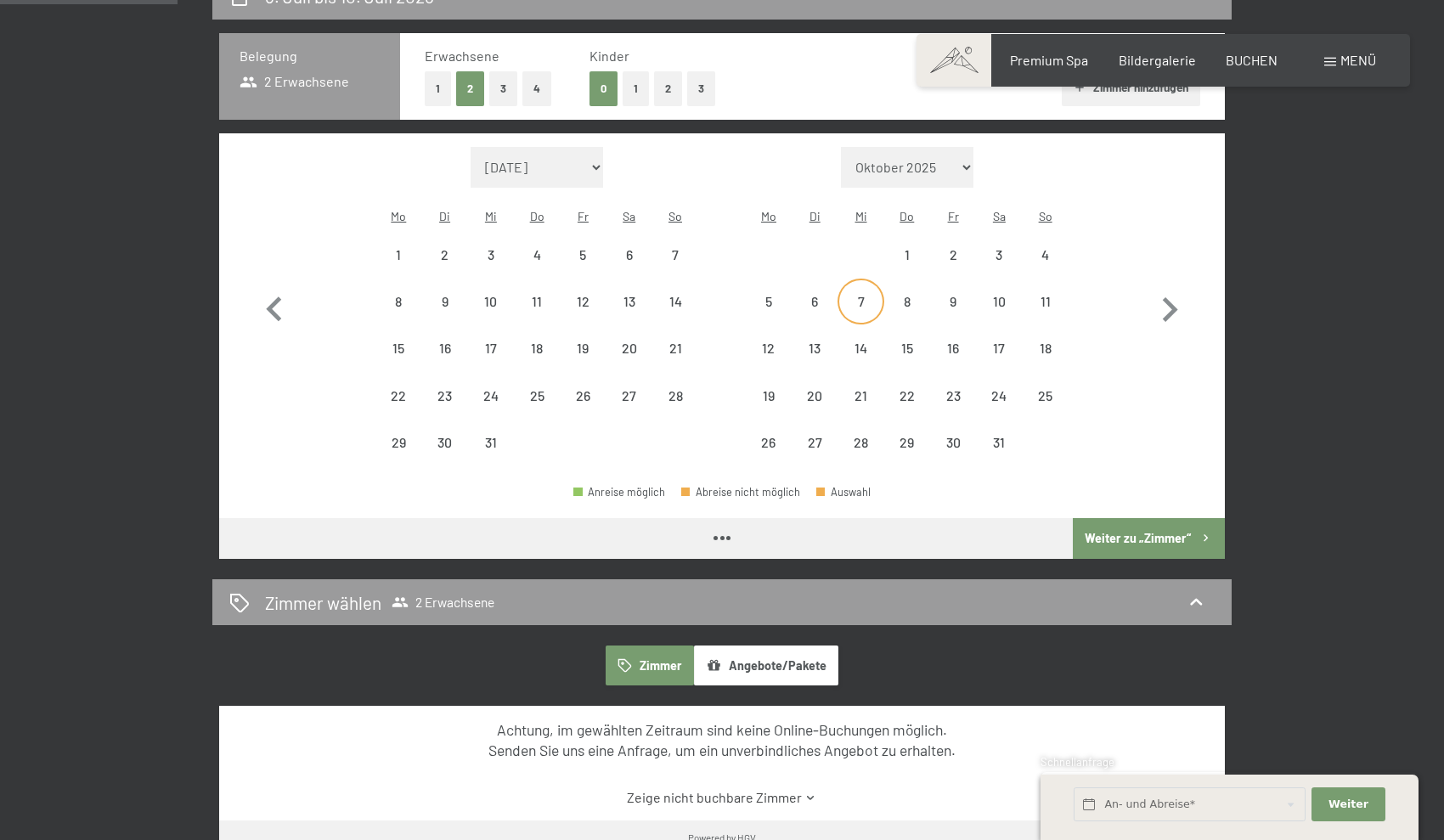
select select "2025-12-01"
select select "2026-01-01"
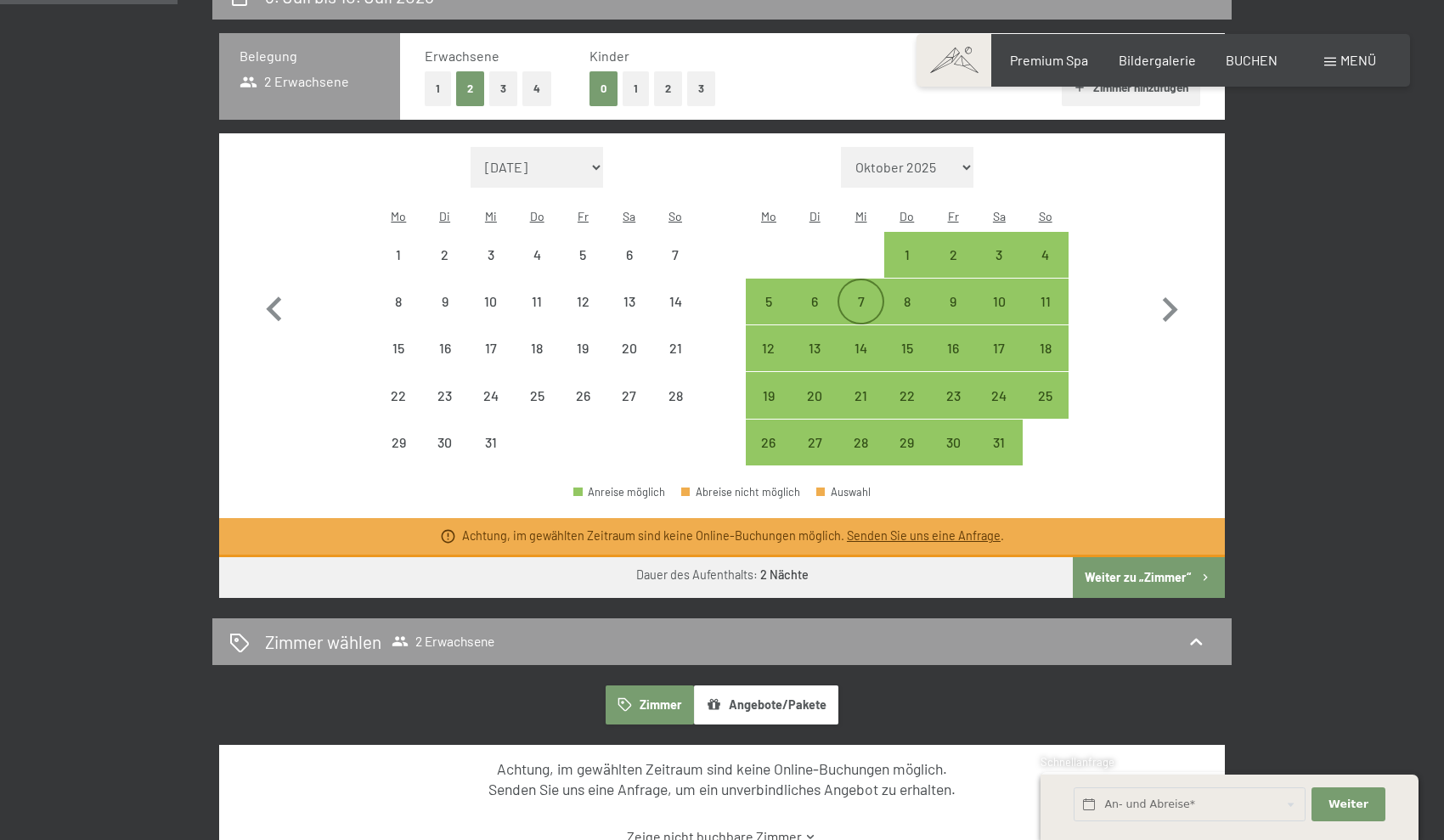
select select "2025-12-01"
select select "2026-01-01"
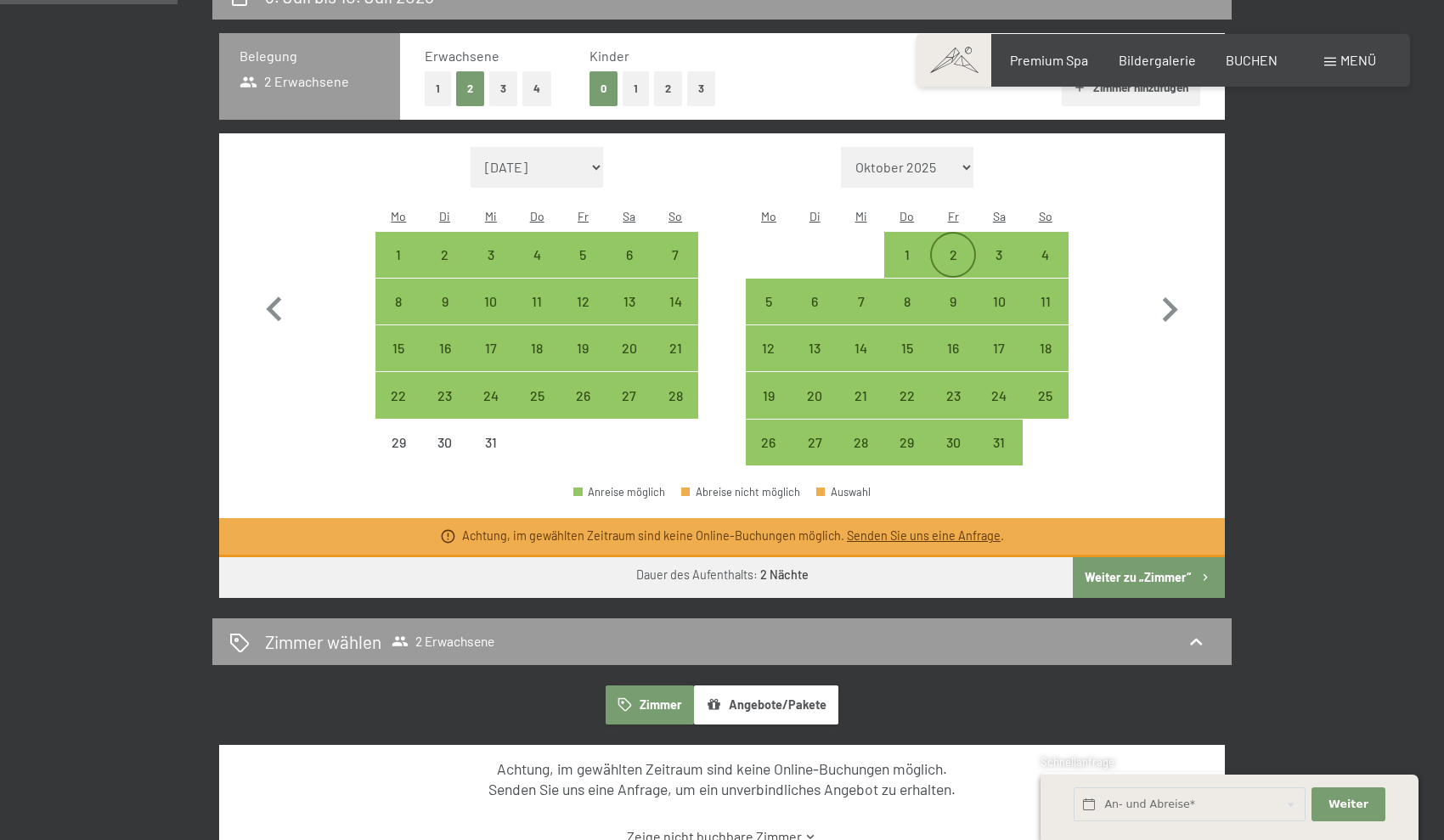
click at [948, 248] on div "2" at bounding box center [953, 269] width 43 height 43
select select "2025-12-01"
select select "2026-01-01"
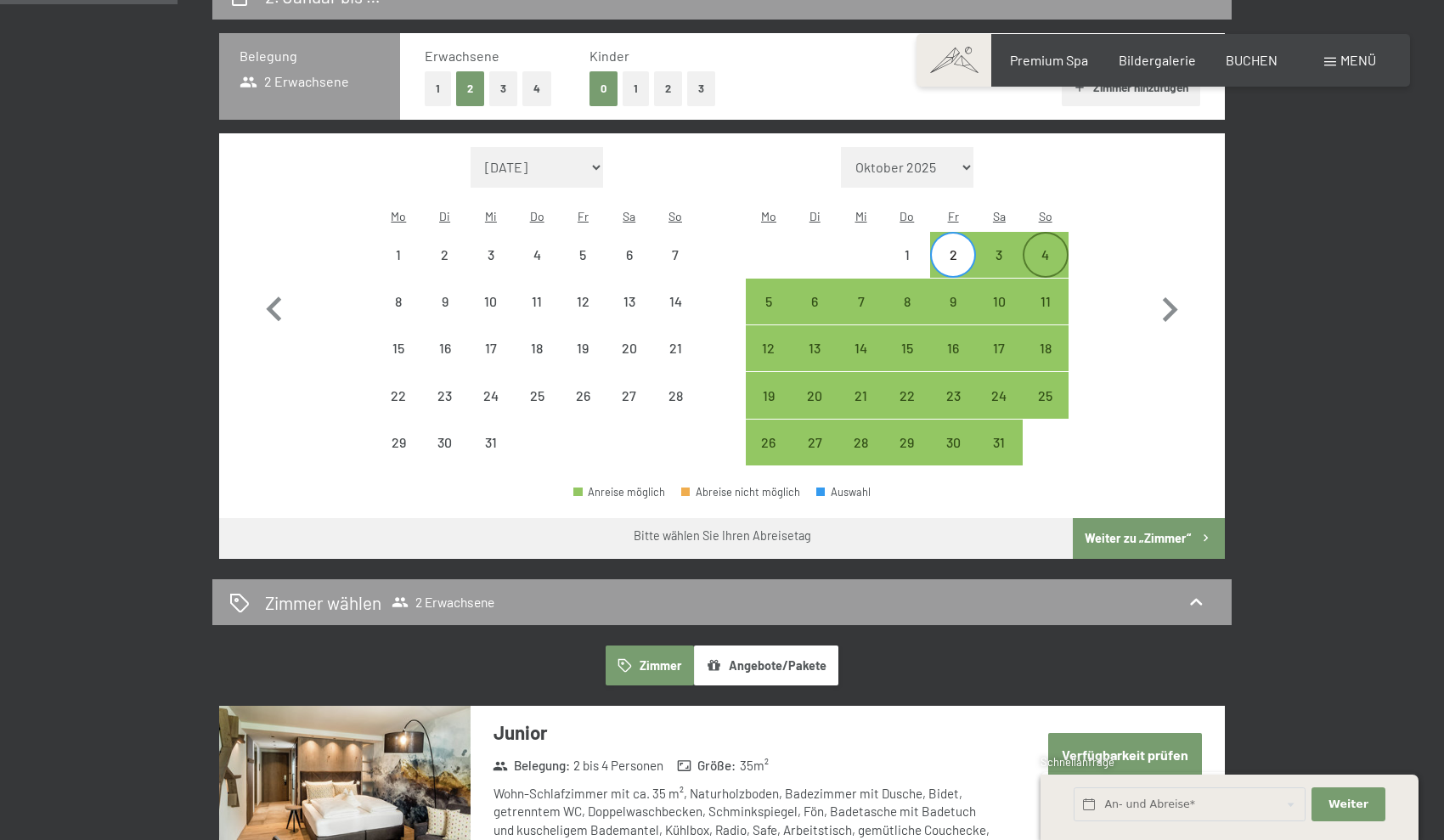
click at [1032, 248] on div "4" at bounding box center [1046, 269] width 43 height 43
select select "2025-12-01"
select select "2026-01-01"
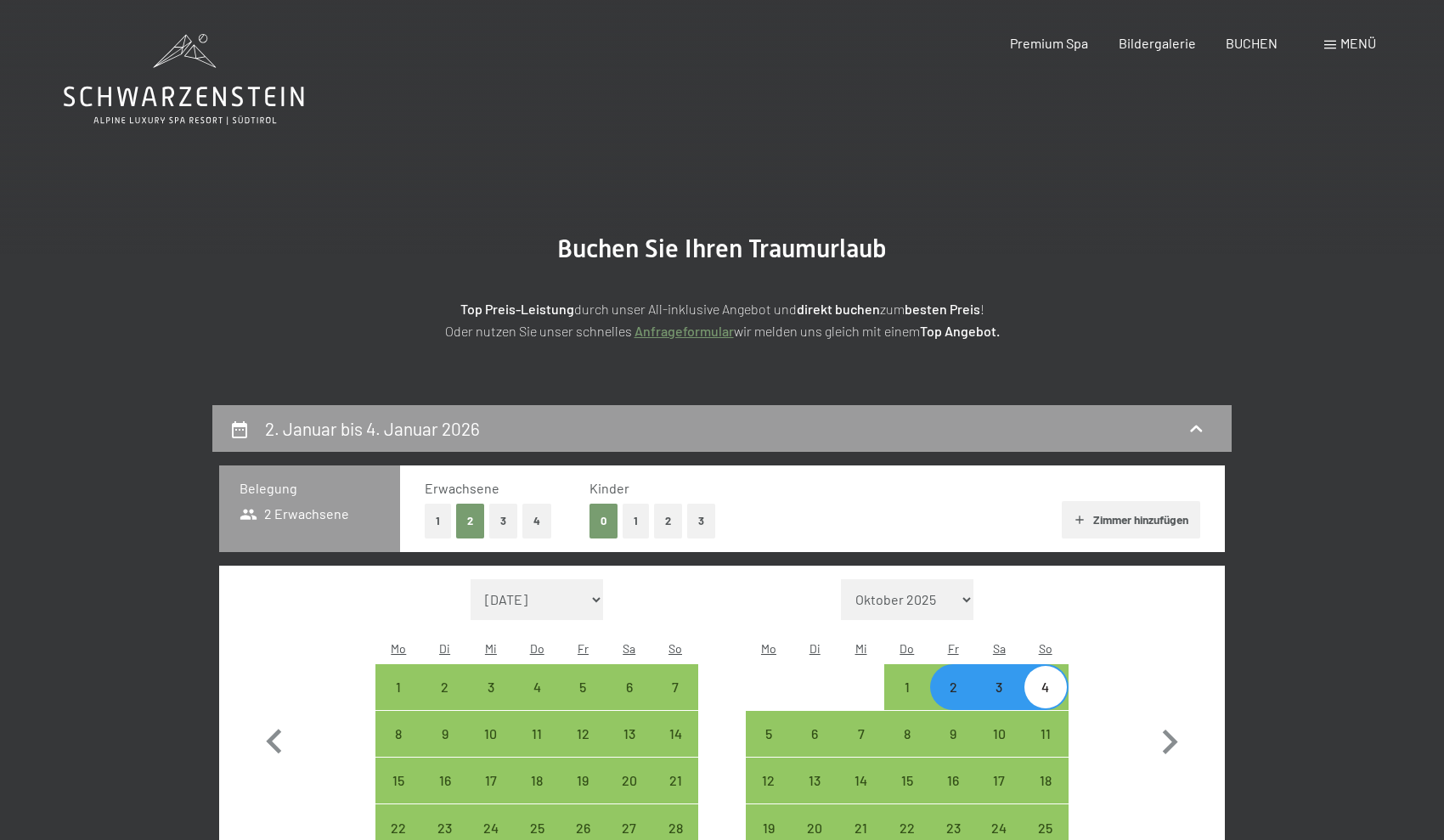
scroll to position [0, 0]
